Goal: Information Seeking & Learning: Learn about a topic

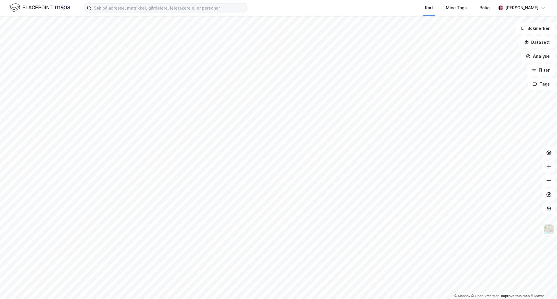
click at [115, 12] on label at bounding box center [165, 7] width 162 height 9
click at [115, 12] on input at bounding box center [168, 7] width 155 height 9
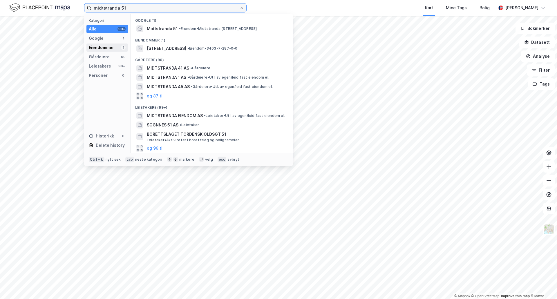
type input "midtstranda 51"
click at [117, 48] on div "Eiendommer 1" at bounding box center [106, 48] width 41 height 8
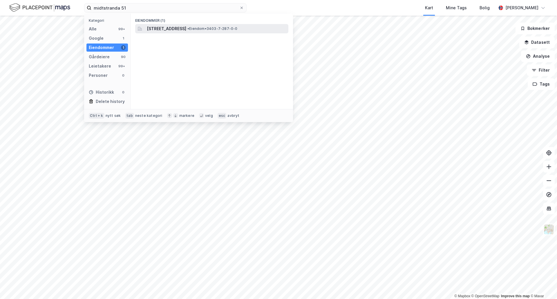
click at [158, 29] on span "[STREET_ADDRESS]" at bounding box center [166, 28] width 39 height 7
